Goal: Find specific page/section: Find specific page/section

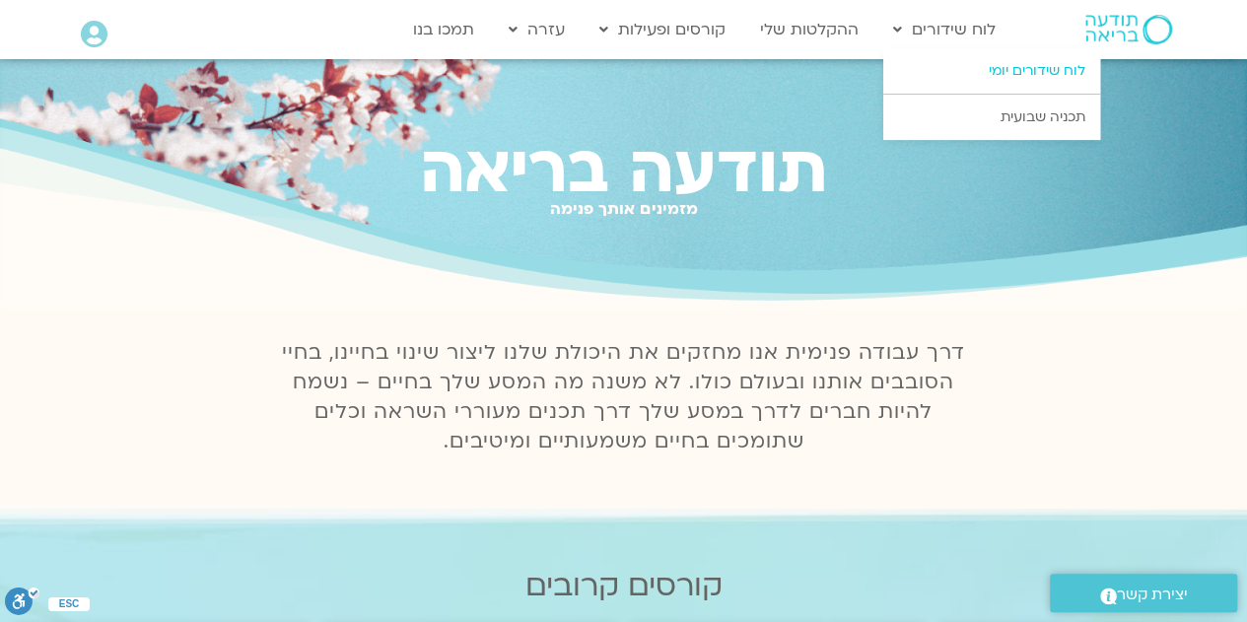
click at [995, 74] on link "לוח שידורים יומי" at bounding box center [991, 70] width 217 height 45
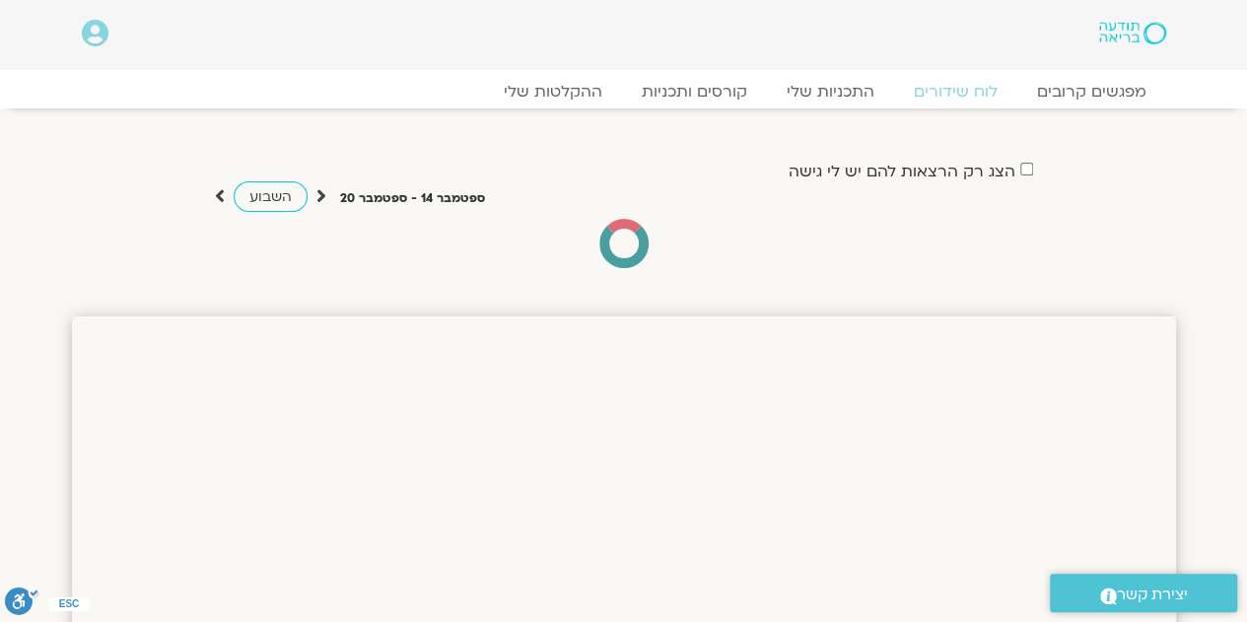
drag, startPoint x: 1260, startPoint y: 153, endPoint x: 1246, endPoint y: 92, distance: 62.9
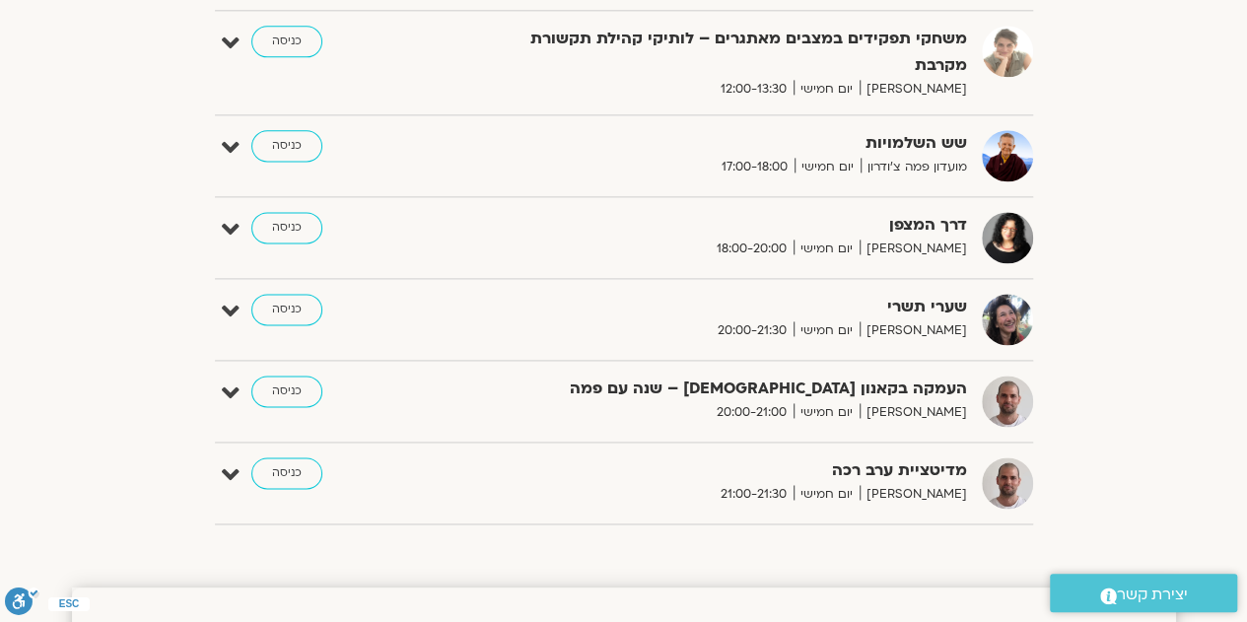
scroll to position [1260, 0]
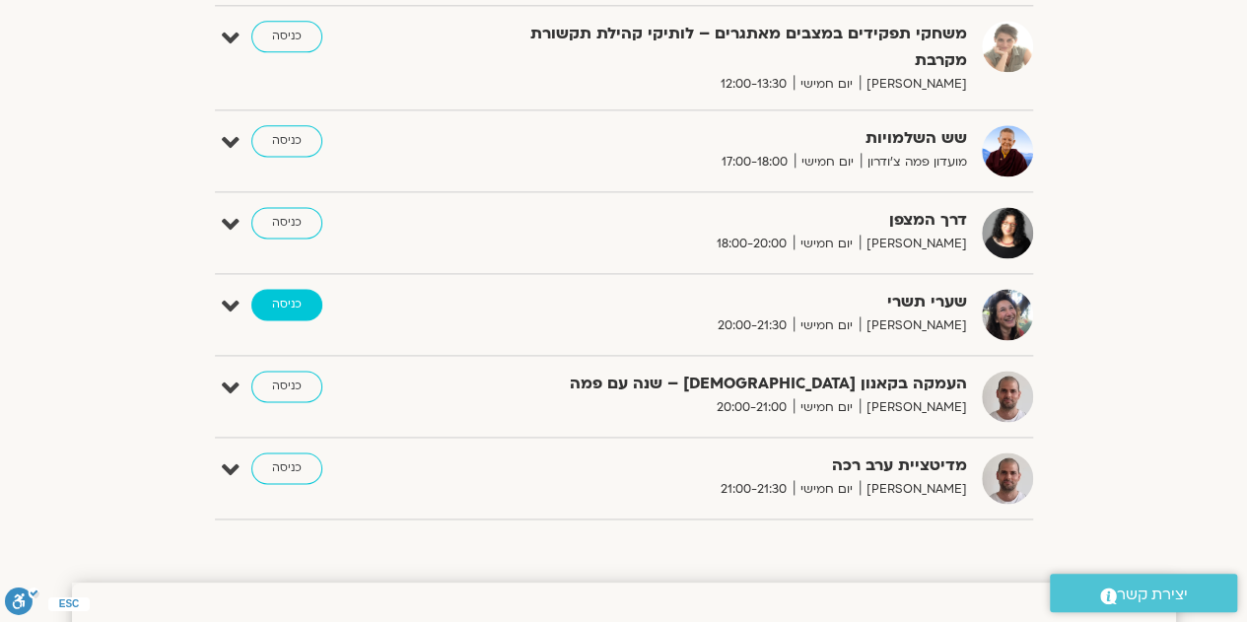
click at [270, 297] on link "כניסה" at bounding box center [286, 305] width 71 height 32
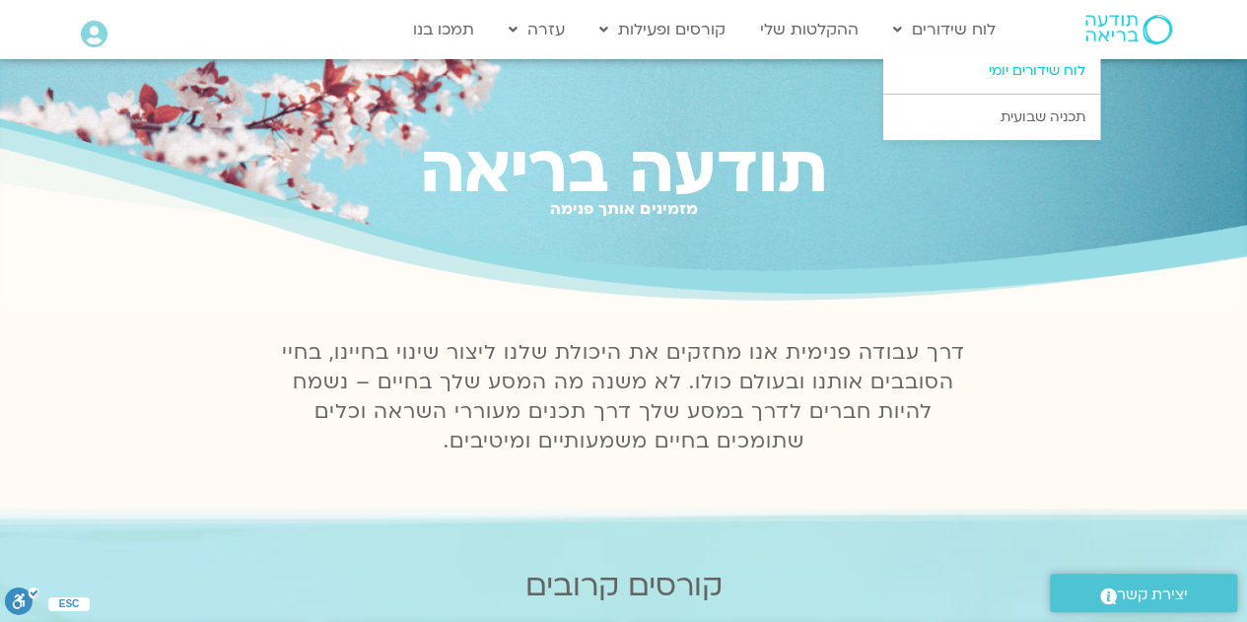
click at [1007, 64] on link "לוח שידורים יומי" at bounding box center [991, 70] width 217 height 45
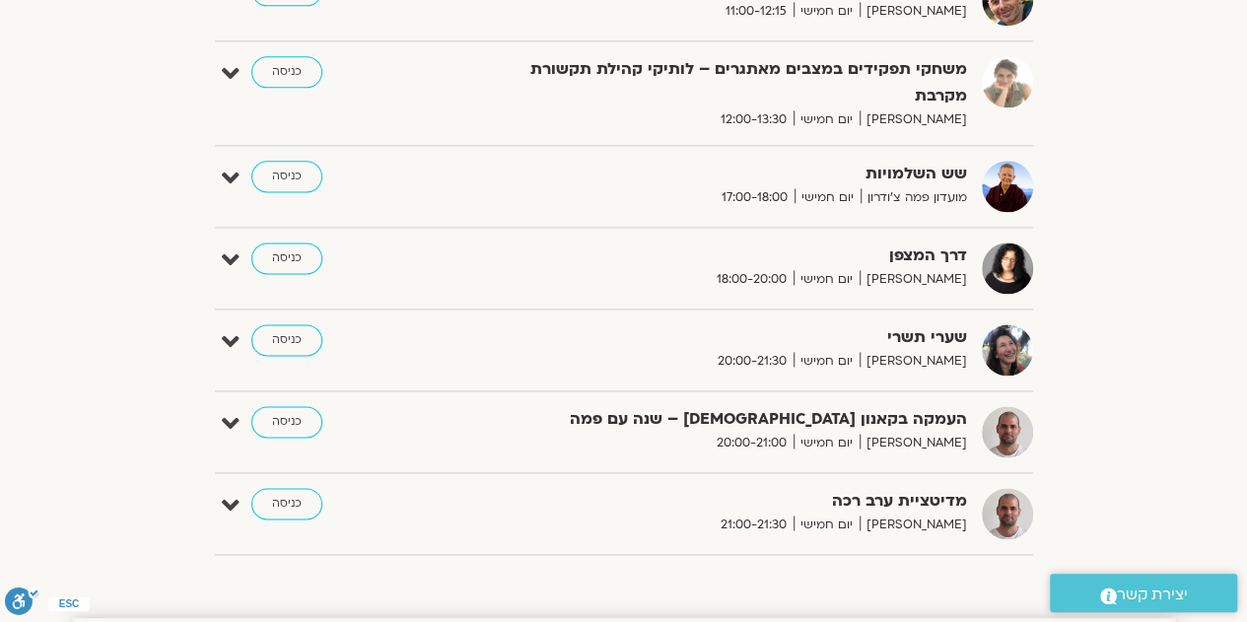
scroll to position [1238, 0]
